Goal: Task Accomplishment & Management: Use online tool/utility

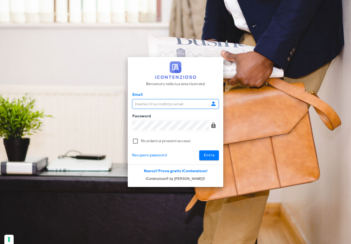
type input "[EMAIL_ADDRESS][DOMAIN_NAME]"
click at [212, 155] on span "Entra" at bounding box center [209, 155] width 11 height 5
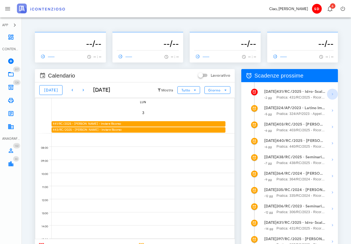
click at [332, 93] on icon "button" at bounding box center [332, 94] width 7 height 7
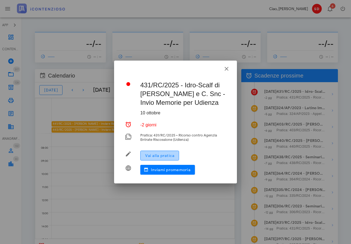
click at [162, 156] on span "Vai alla pratica" at bounding box center [159, 155] width 29 height 5
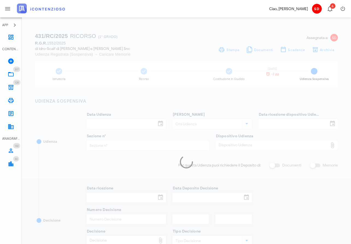
type input "[DATE]"
type input "09:00"
type input "03/09/2025"
type input "3"
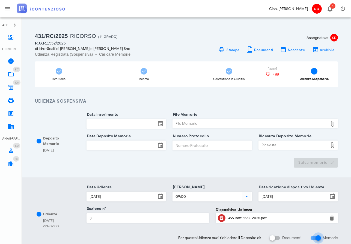
click at [311, 237] on input "Memorie" at bounding box center [315, 238] width 10 height 7
checkbox input "true"
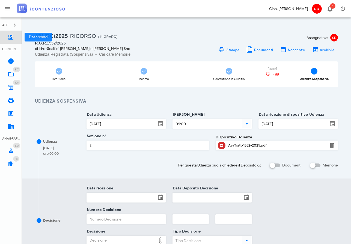
click at [11, 36] on icon at bounding box center [11, 37] width 7 height 7
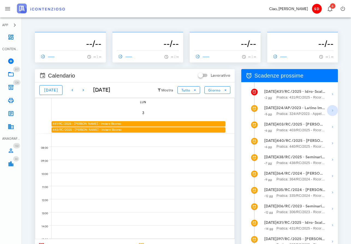
click at [333, 110] on icon "button" at bounding box center [332, 110] width 7 height 7
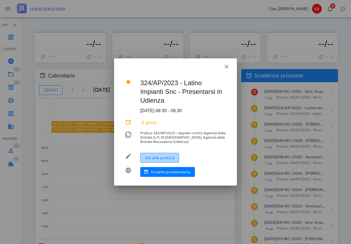
click at [164, 156] on span "Vai alla pratica" at bounding box center [159, 158] width 29 height 5
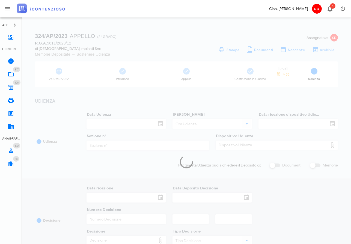
type input "[DATE]"
type input "08:30"
type input "[DATE]"
type input "12"
checkbox input "true"
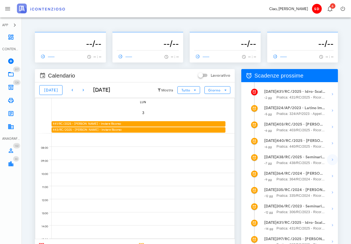
scroll to position [0, 0]
click at [332, 177] on icon "button" at bounding box center [332, 176] width 7 height 7
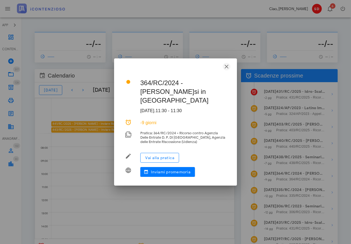
click at [226, 70] on icon "button" at bounding box center [226, 66] width 7 height 7
